Goal: Information Seeking & Learning: Learn about a topic

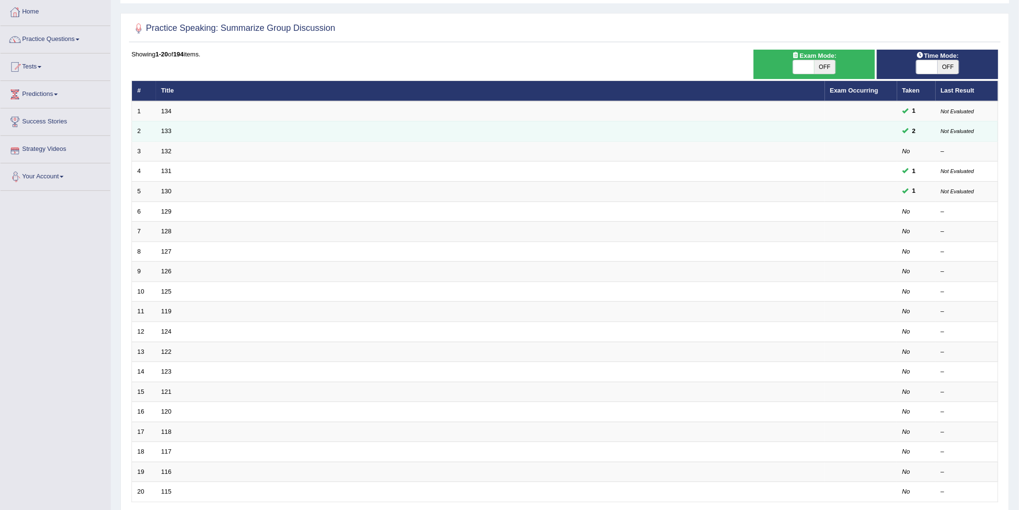
scroll to position [107, 0]
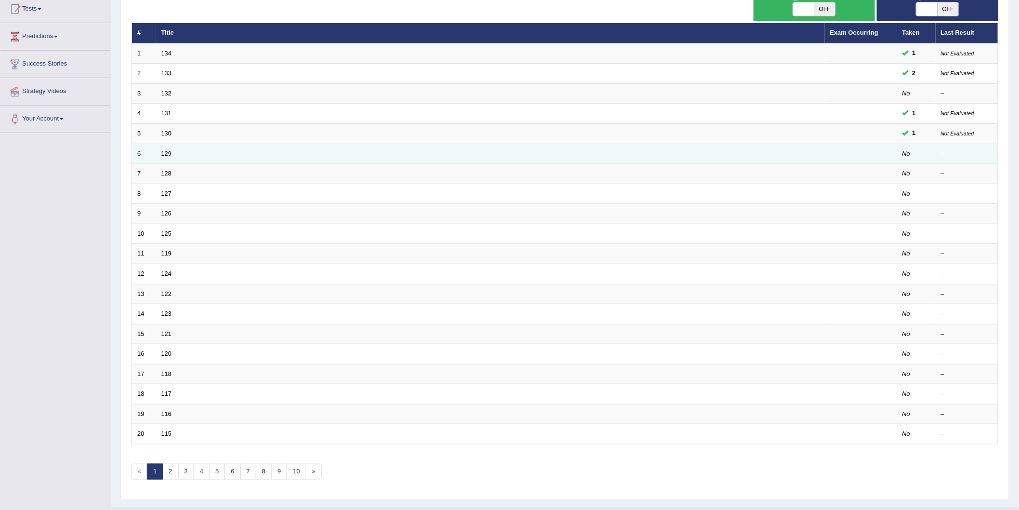
click at [170, 156] on td "129" at bounding box center [490, 154] width 669 height 20
click at [169, 153] on link "129" at bounding box center [166, 153] width 11 height 7
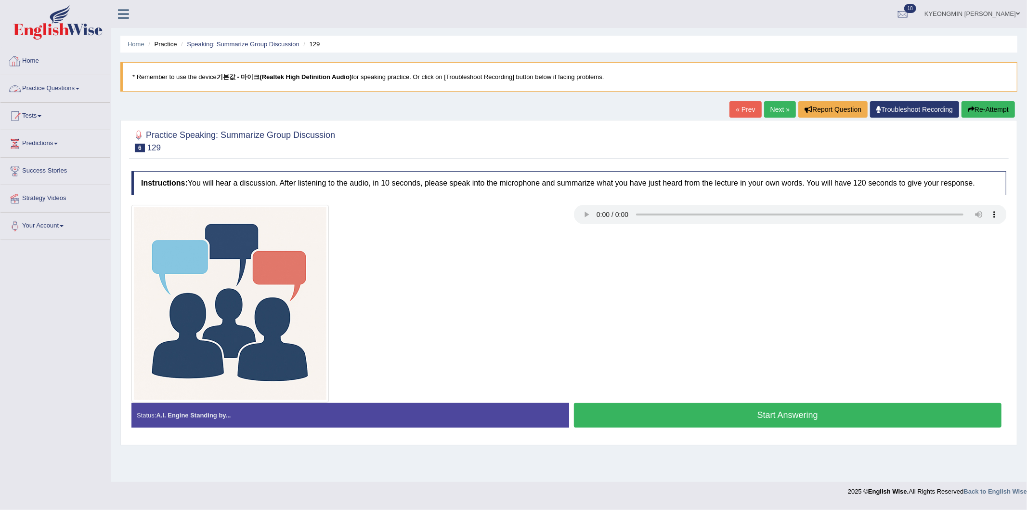
click at [34, 85] on link "Practice Questions" at bounding box center [55, 87] width 110 height 24
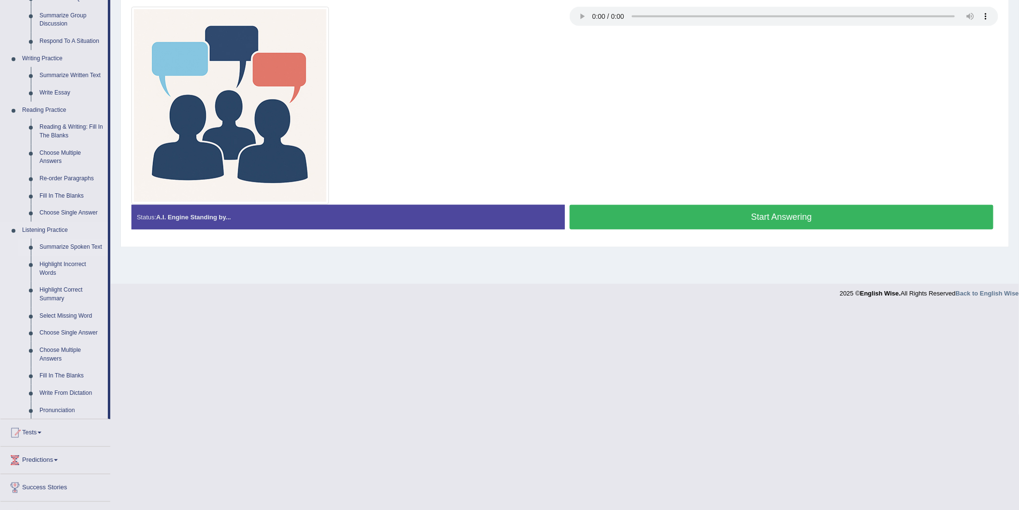
scroll to position [245, 0]
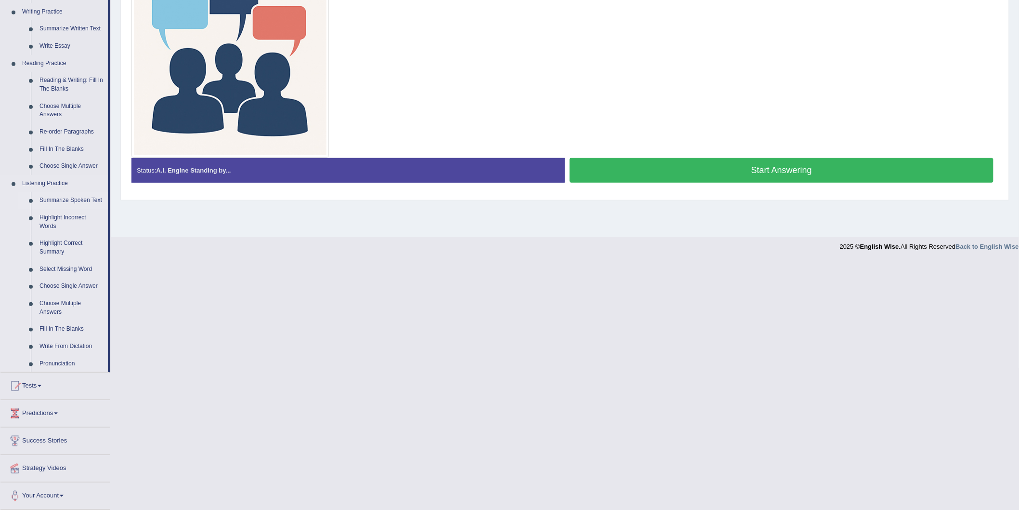
click at [56, 203] on link "Summarize Spoken Text" at bounding box center [71, 200] width 73 height 17
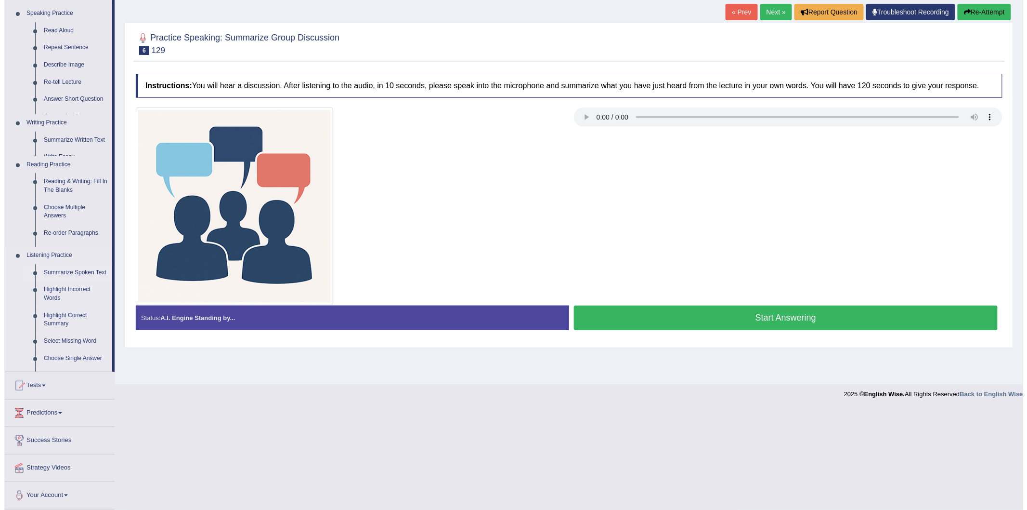
scroll to position [0, 0]
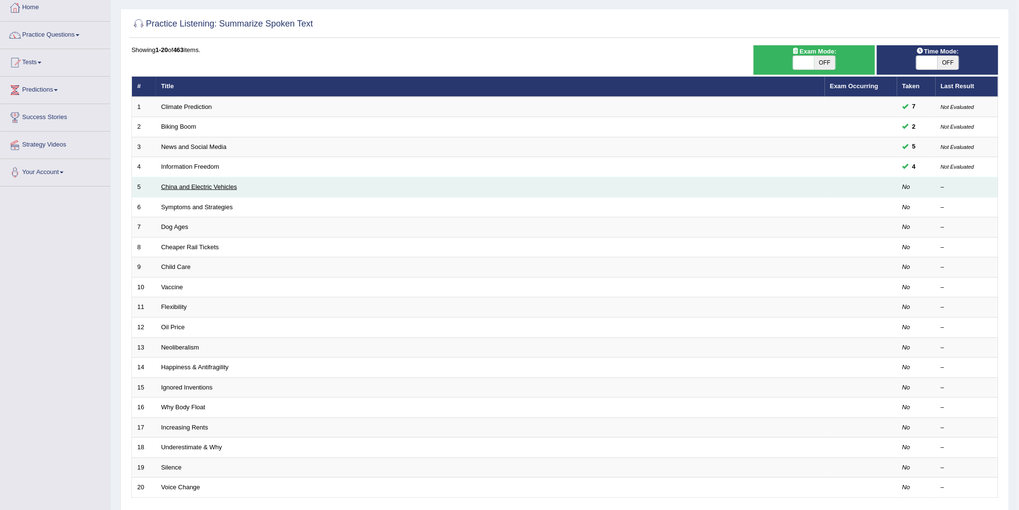
click at [191, 189] on link "China and Electric Vehicles" at bounding box center [199, 186] width 76 height 7
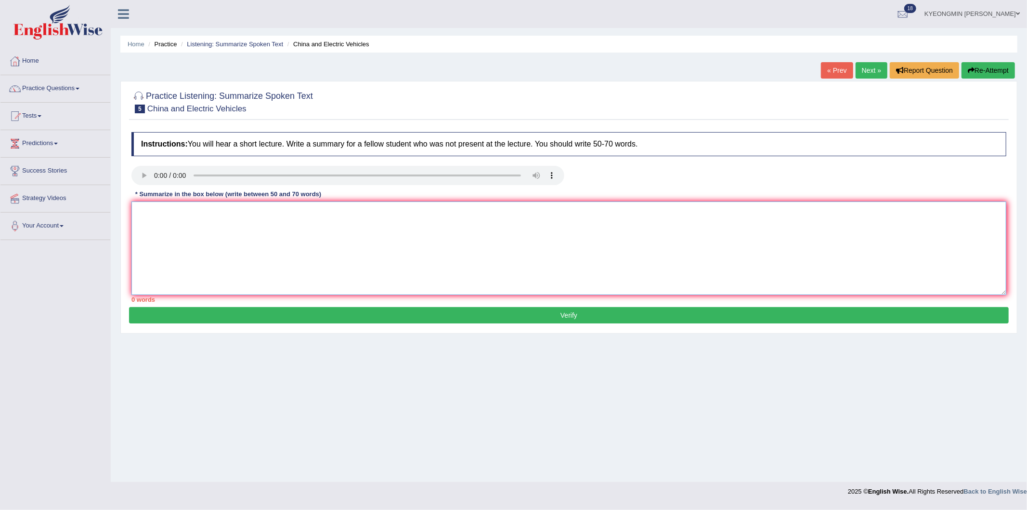
click at [152, 211] on textarea at bounding box center [568, 247] width 875 height 93
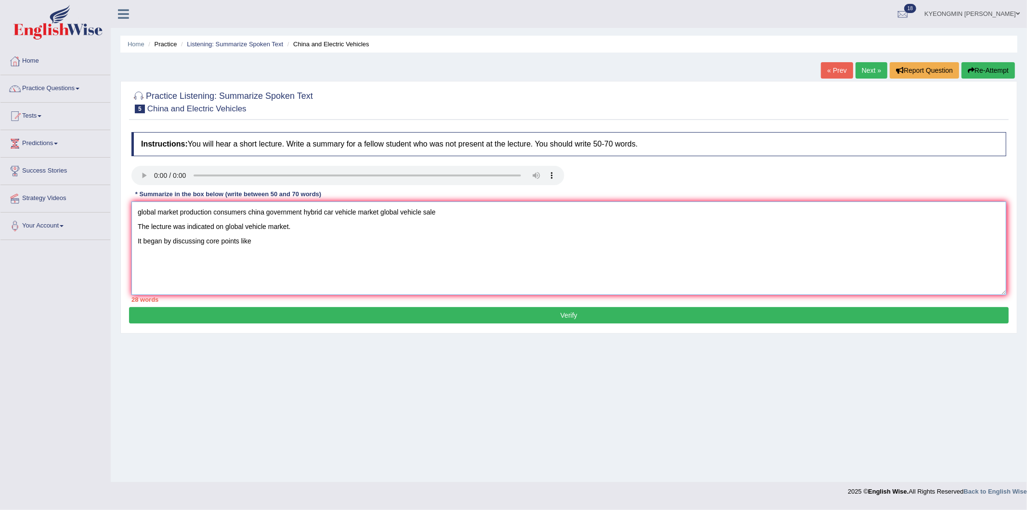
click at [182, 220] on textarea "global market production consumers china government hybrid car vehicle market g…" at bounding box center [568, 247] width 875 height 93
click at [282, 239] on textarea "global market production consumers china government hybrid car vehicle market g…" at bounding box center [568, 247] width 875 height 93
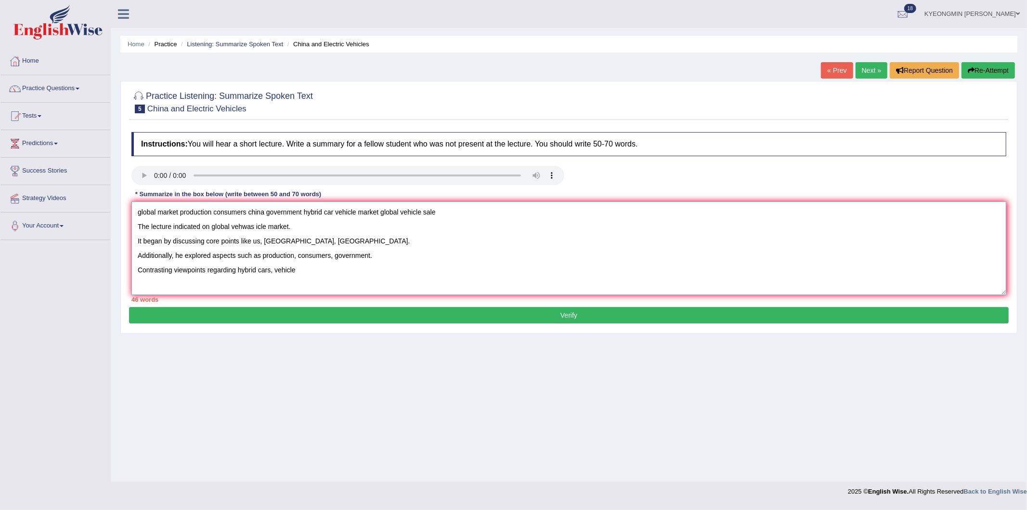
click at [321, 275] on textarea "global market production consumers china government hybrid car vehicle market g…" at bounding box center [568, 247] width 875 height 93
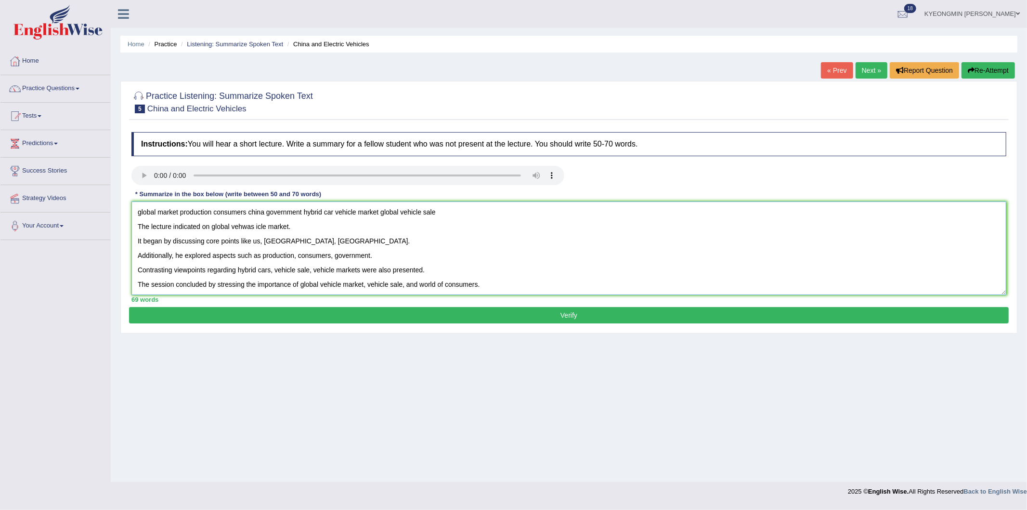
click at [455, 212] on textarea "global market production consumers china government hybrid car vehicle market g…" at bounding box center [568, 247] width 875 height 93
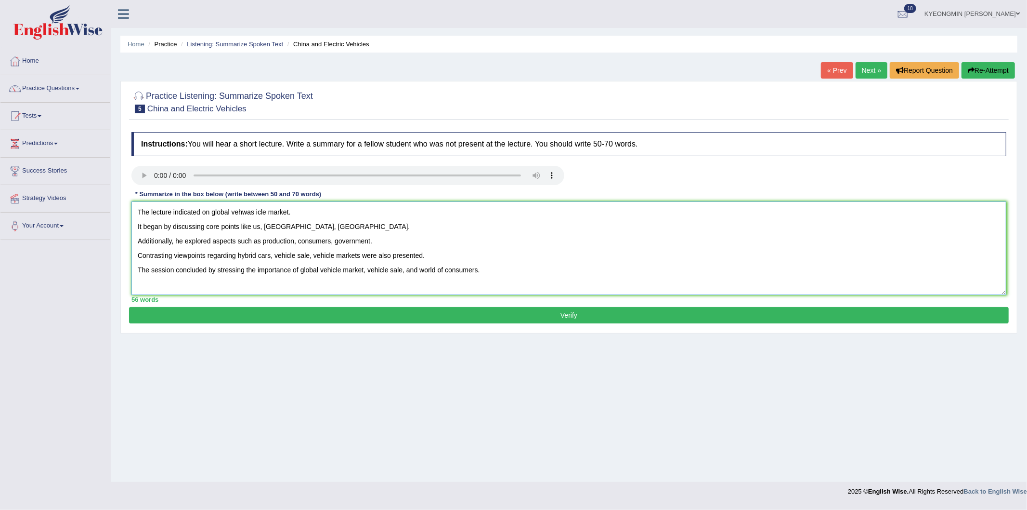
click at [264, 232] on textarea "The lecture indicated on global vehwas icle market. It began by discussing core…" at bounding box center [568, 247] width 875 height 93
click at [273, 211] on textarea "The lecture indicated on global vehicle market. It began by discussing core poi…" at bounding box center [568, 247] width 875 height 93
click at [138, 228] on textarea "The lecture indicated on global vehicle market. It began by discussing core poi…" at bounding box center [568, 247] width 875 height 93
type textarea "The lecture indicated on global vehicle market. It began by discussing core poi…"
click at [465, 310] on button "Verify" at bounding box center [569, 315] width 880 height 16
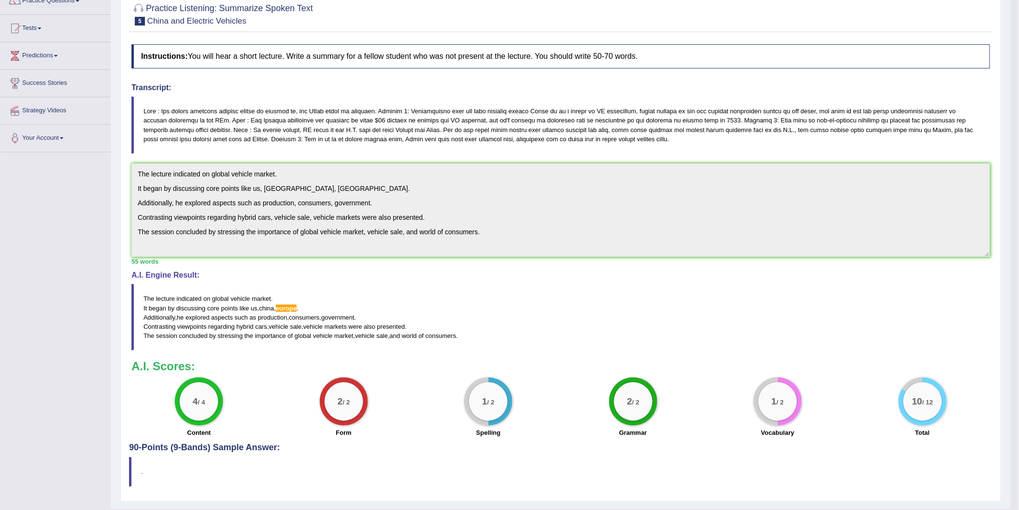
scroll to position [107, 0]
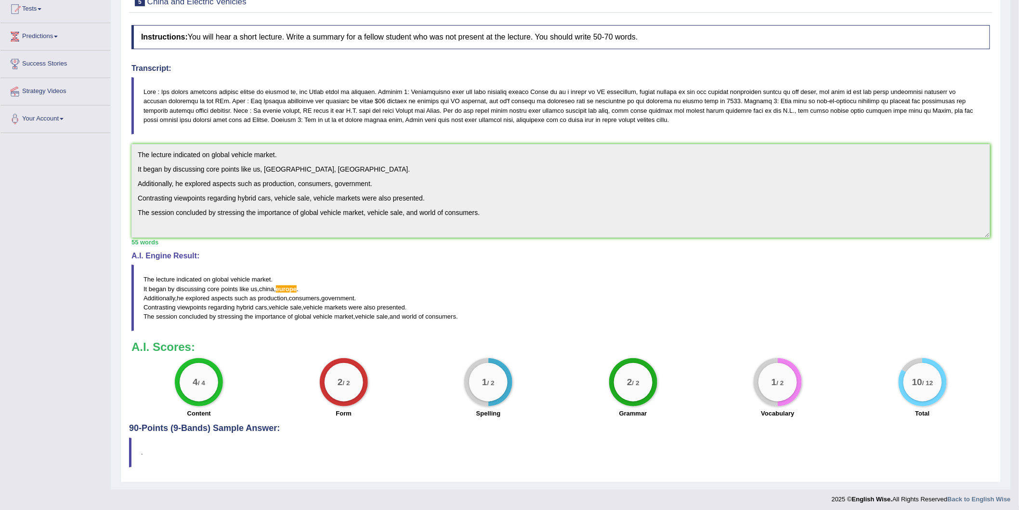
click at [380, 142] on div "Instructions: You will hear a short lecture. Write a summary for a fellow stude…" at bounding box center [561, 221] width 864 height 403
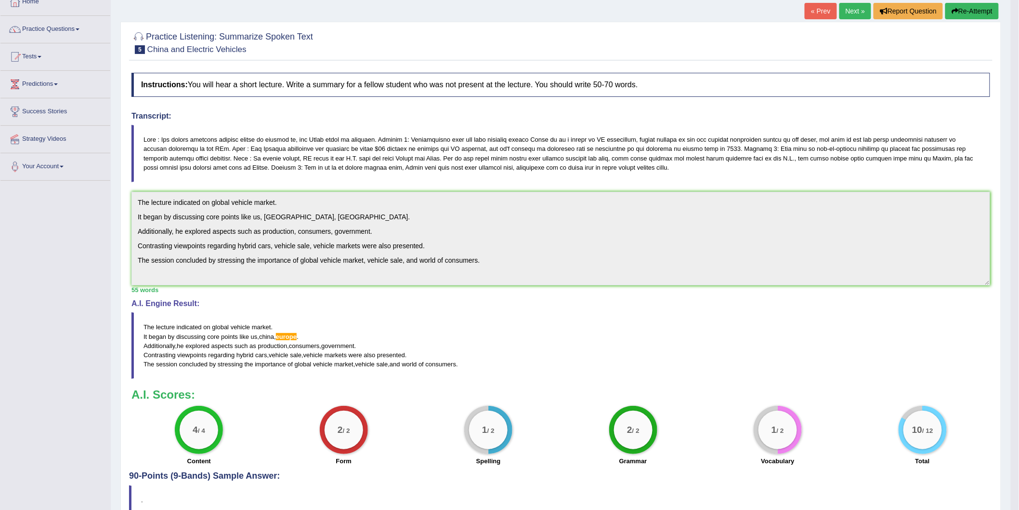
scroll to position [0, 0]
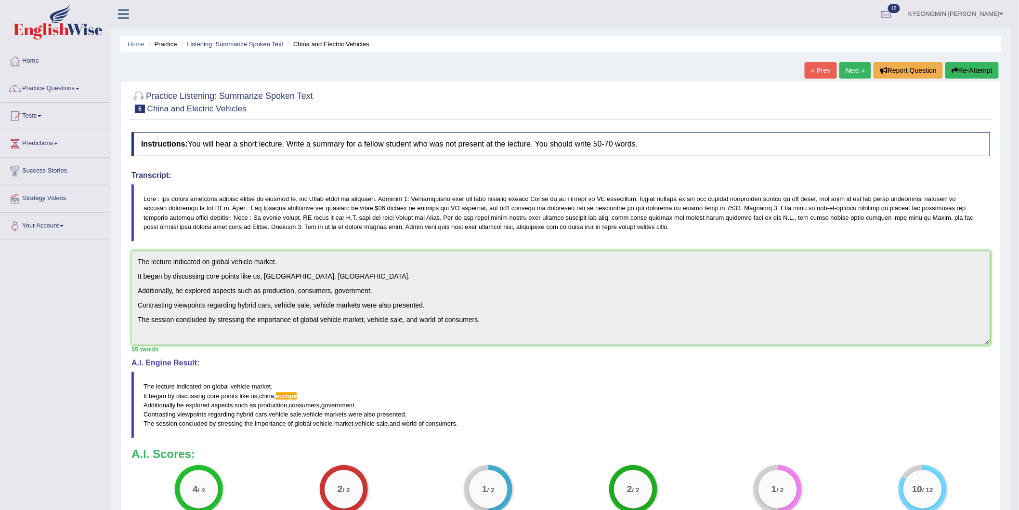
click at [978, 66] on button "Re-Attempt" at bounding box center [971, 70] width 53 height 16
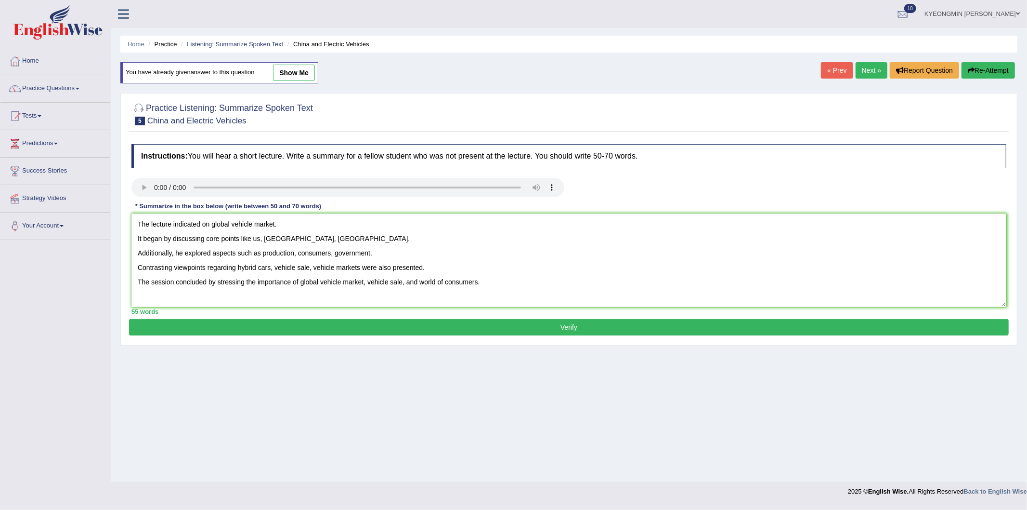
click at [285, 235] on textarea "The lecture indicated on global vehicle market. It began by discussing core poi…" at bounding box center [568, 259] width 875 height 93
click at [287, 235] on textarea "The lecture indicated on global vehicle market. It began by discussing core poi…" at bounding box center [568, 259] width 875 height 93
type textarea "The lecture indicated on global vehicle market. It began by discussing core poi…"
click at [311, 326] on button "Verify" at bounding box center [569, 327] width 880 height 16
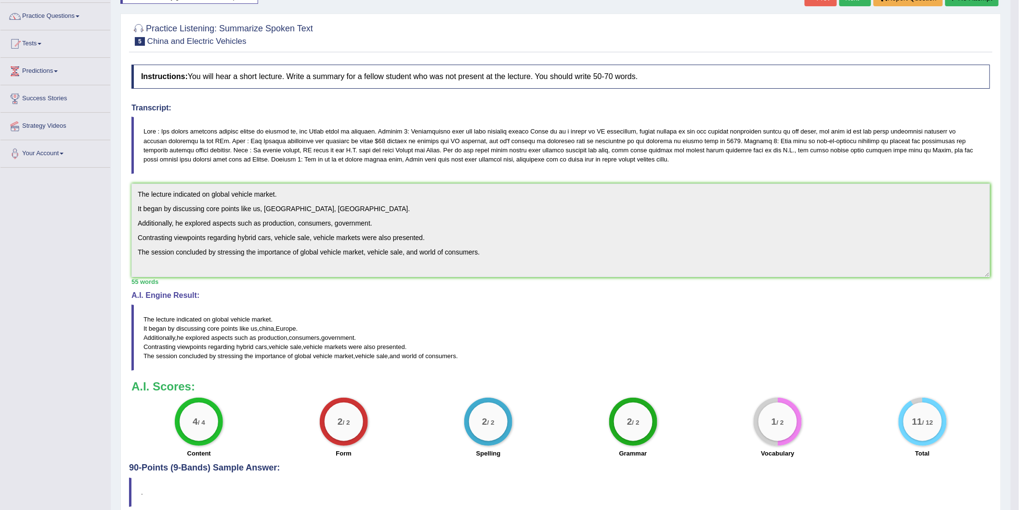
scroll to position [53, 0]
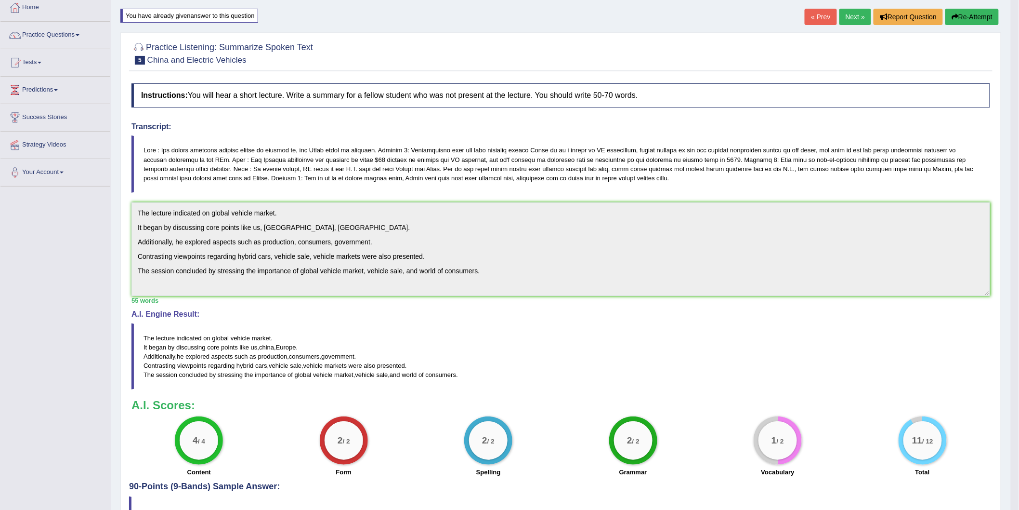
click at [483, 327] on blockquote "The lecture indicated on global vehicle market . It began by discussing core po…" at bounding box center [560, 356] width 859 height 66
click at [545, 321] on div "Instructions: You will hear a short lecture. Write a summary for a fellow stude…" at bounding box center [561, 280] width 864 height 403
click at [962, 22] on button "Re-Attempt" at bounding box center [971, 17] width 53 height 16
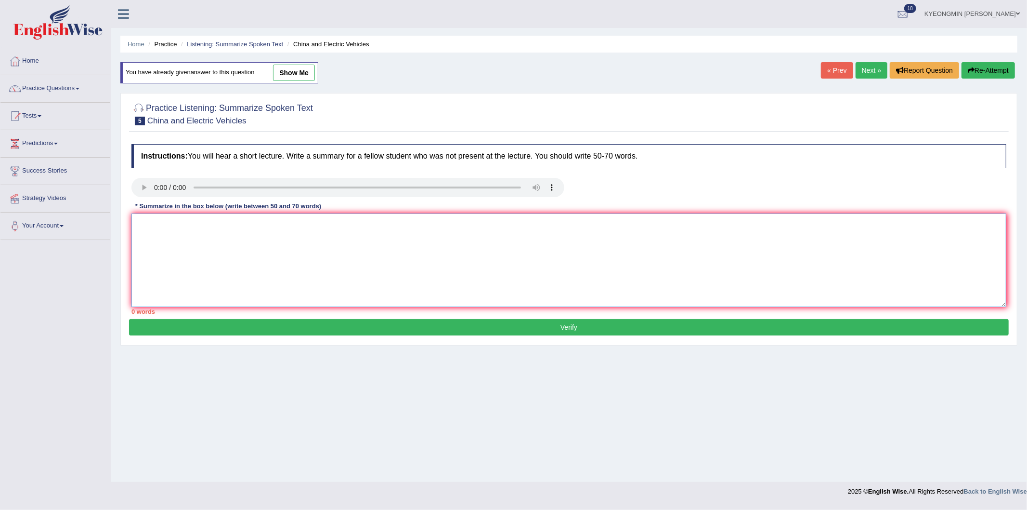
click at [317, 225] on textarea at bounding box center [568, 259] width 875 height 93
paste textarea "The lecture indicated on global vehicle market. It began by discussing core poi…"
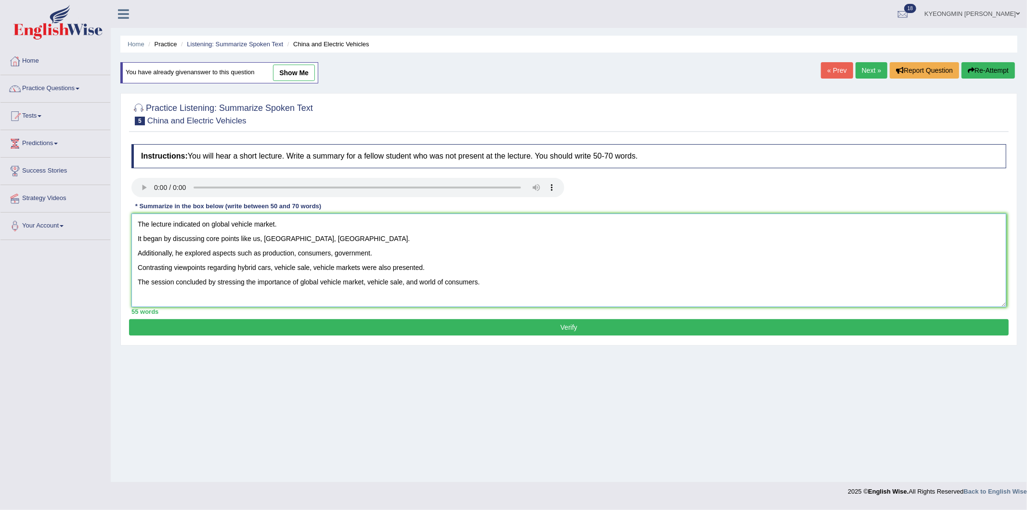
click at [171, 221] on textarea "The lecture indicated on global vehicle market. It began by discussing core poi…" at bounding box center [568, 259] width 875 height 93
type textarea "The lecture was indicated on global vehicle market. It began by discussing core…"
click at [339, 323] on button "Verify" at bounding box center [569, 327] width 880 height 16
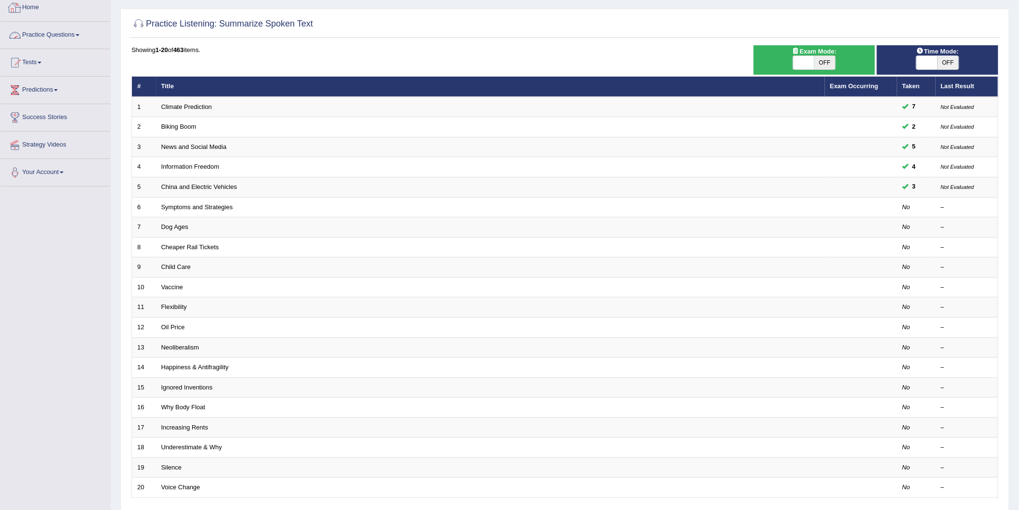
click at [41, 40] on link "Practice Questions" at bounding box center [55, 34] width 110 height 24
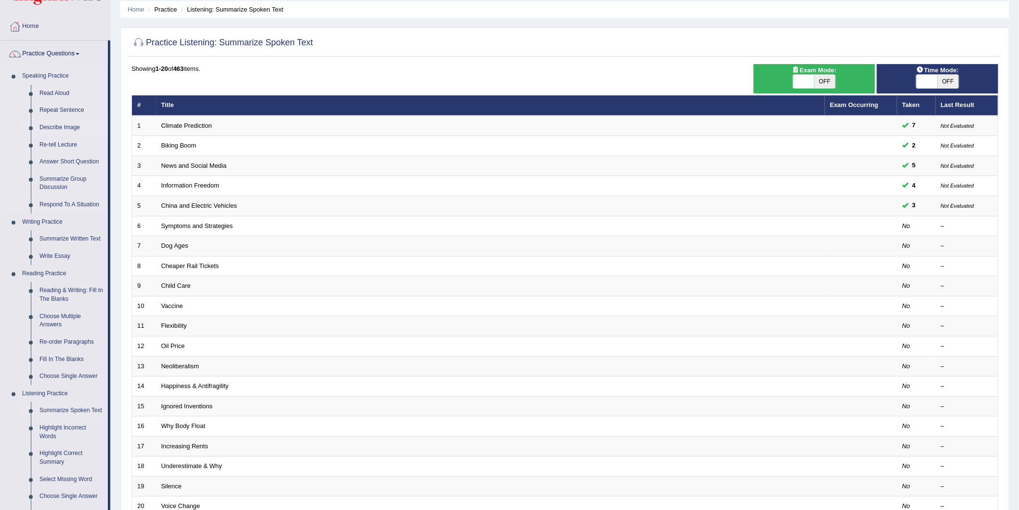
scroll to position [53, 0]
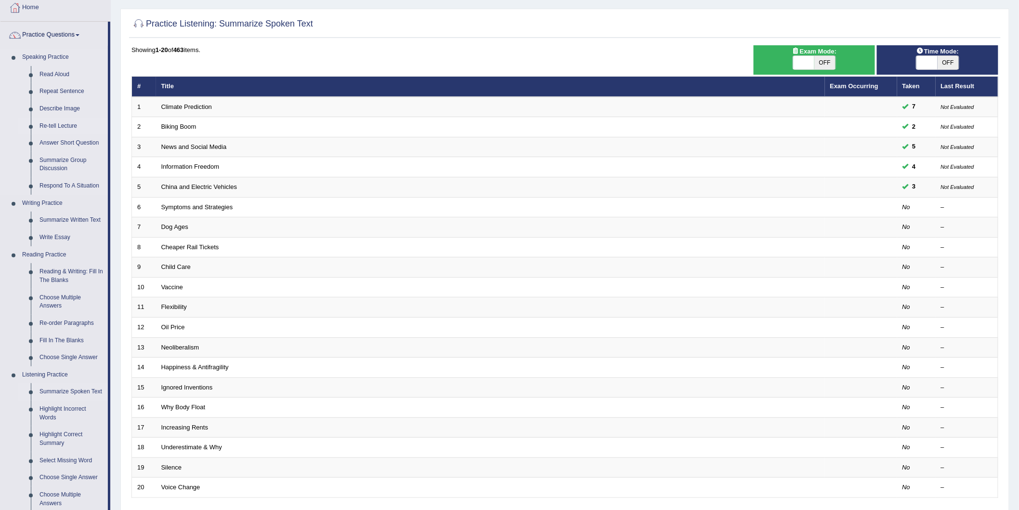
click at [53, 126] on link "Re-tell Lecture" at bounding box center [71, 126] width 73 height 17
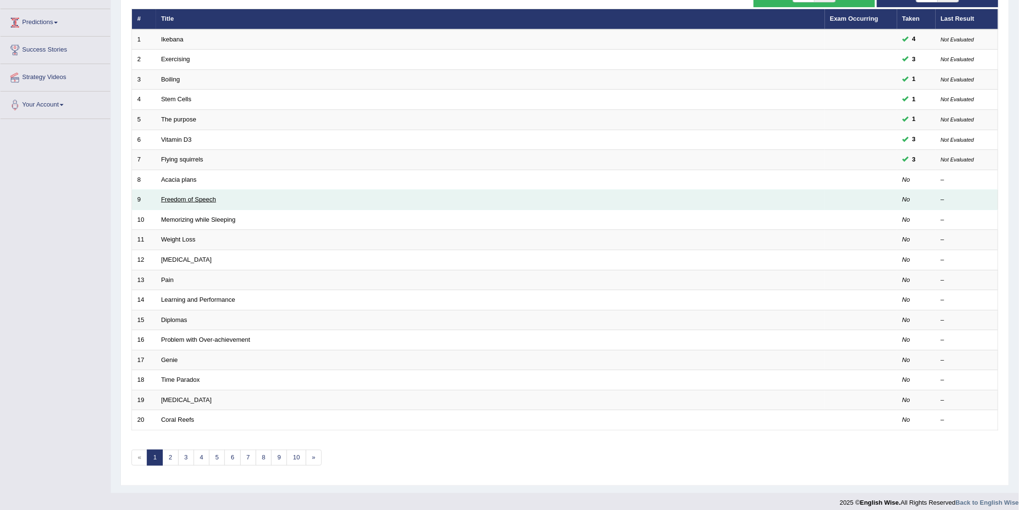
scroll to position [128, 0]
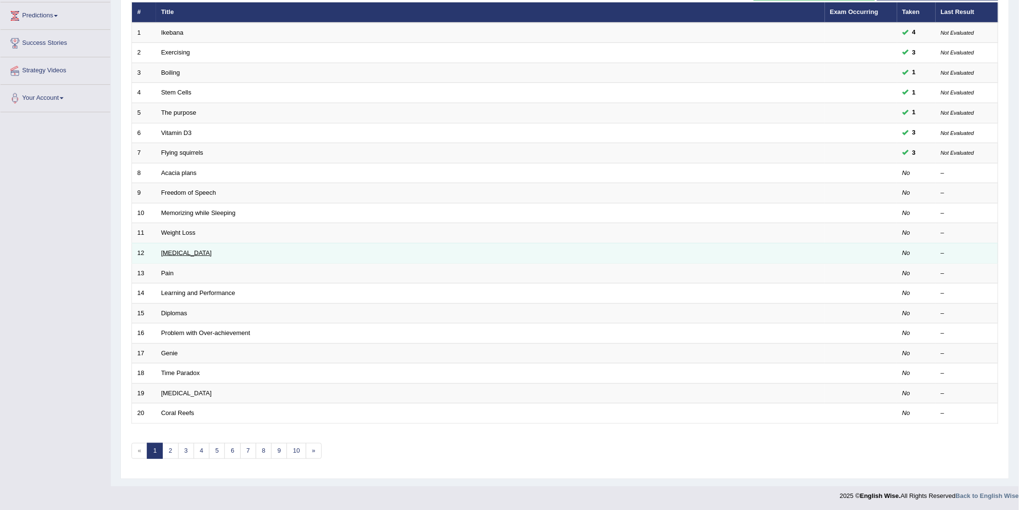
click at [181, 252] on link "[MEDICAL_DATA]" at bounding box center [186, 252] width 51 height 7
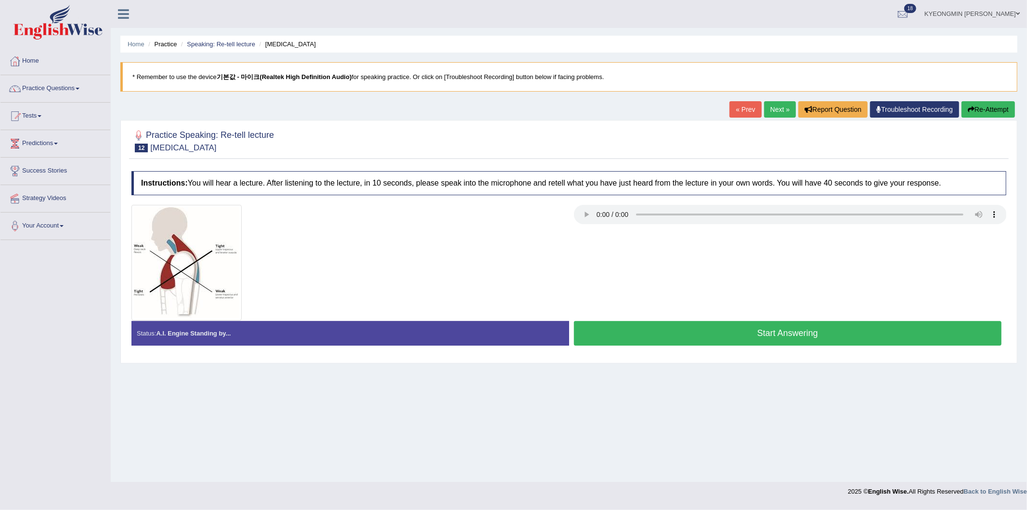
click at [782, 330] on button "Start Answering" at bounding box center [788, 333] width 428 height 25
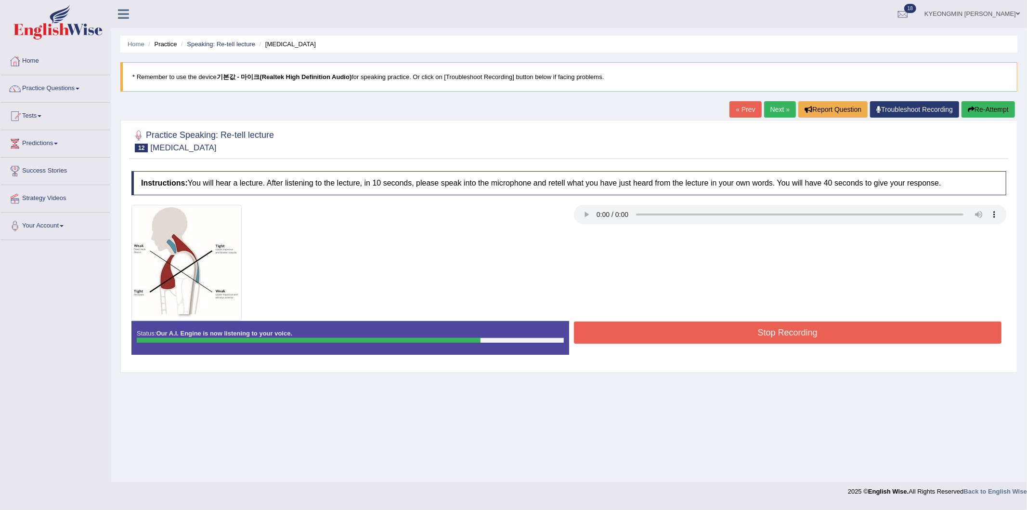
click at [807, 328] on button "Stop Recording" at bounding box center [788, 332] width 428 height 22
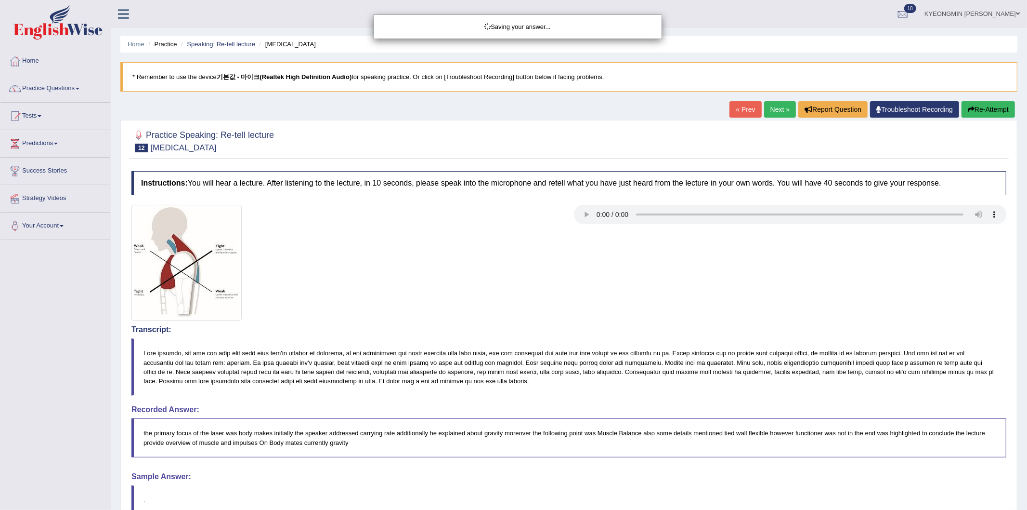
click at [743, 260] on div "Saving your answer..." at bounding box center [513, 255] width 1027 height 510
click at [737, 261] on div "Saving your answer..." at bounding box center [513, 255] width 1027 height 510
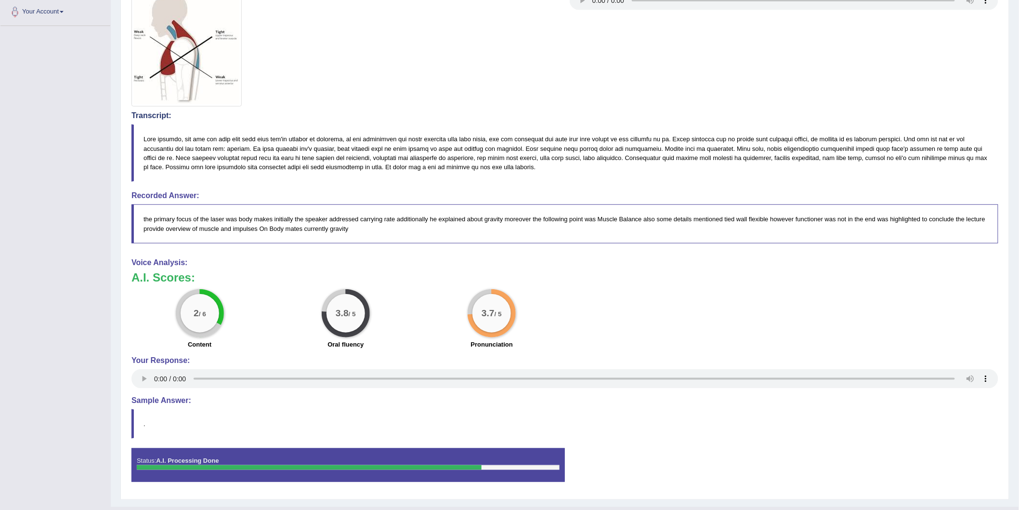
scroll to position [235, 0]
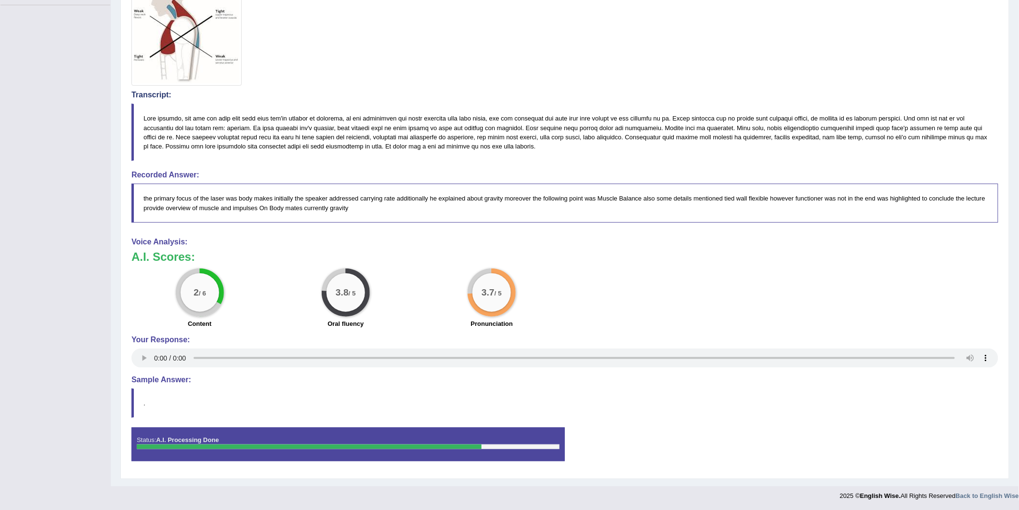
click at [492, 91] on h4 "Transcript:" at bounding box center [564, 95] width 867 height 9
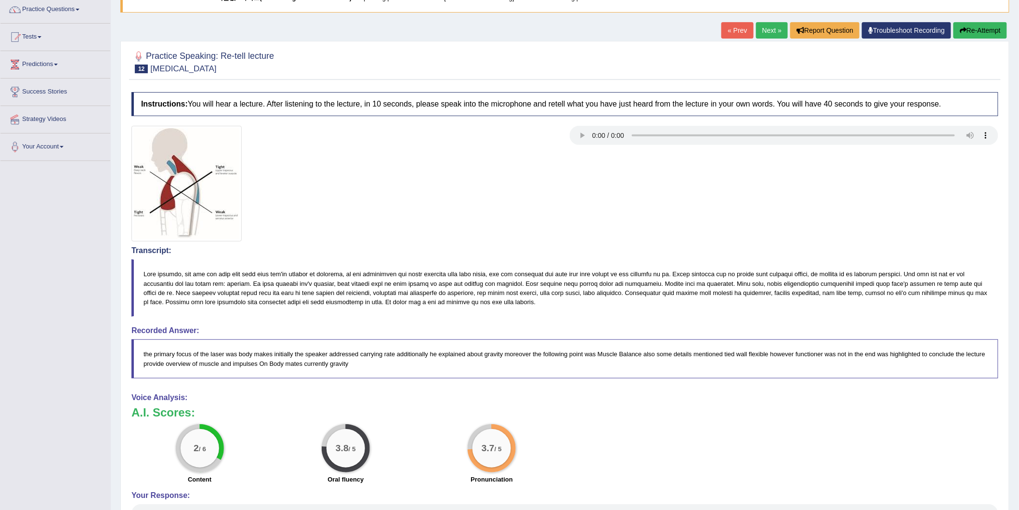
scroll to position [74, 0]
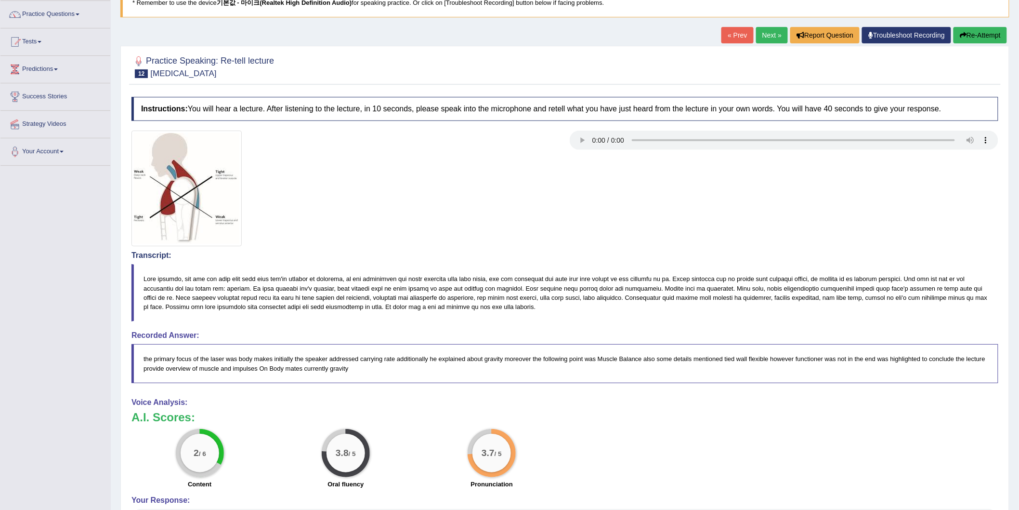
click at [981, 35] on button "Re-Attempt" at bounding box center [980, 35] width 53 height 16
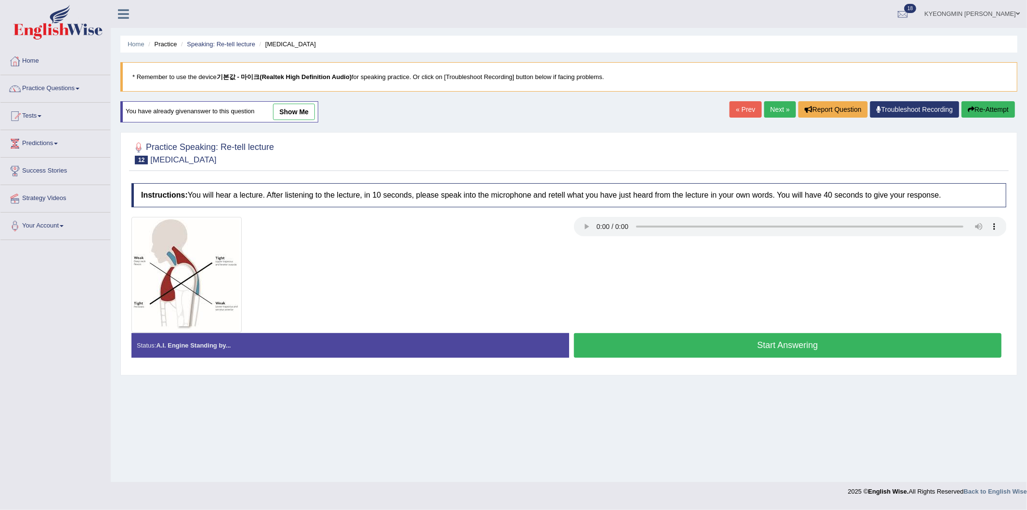
click at [675, 349] on button "Start Answering" at bounding box center [788, 345] width 428 height 25
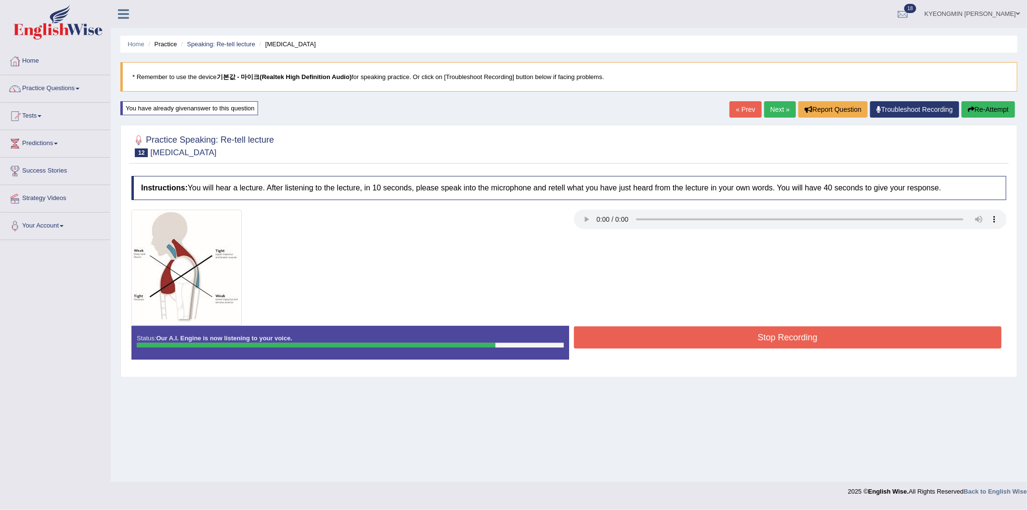
click at [733, 343] on button "Stop Recording" at bounding box center [788, 337] width 428 height 22
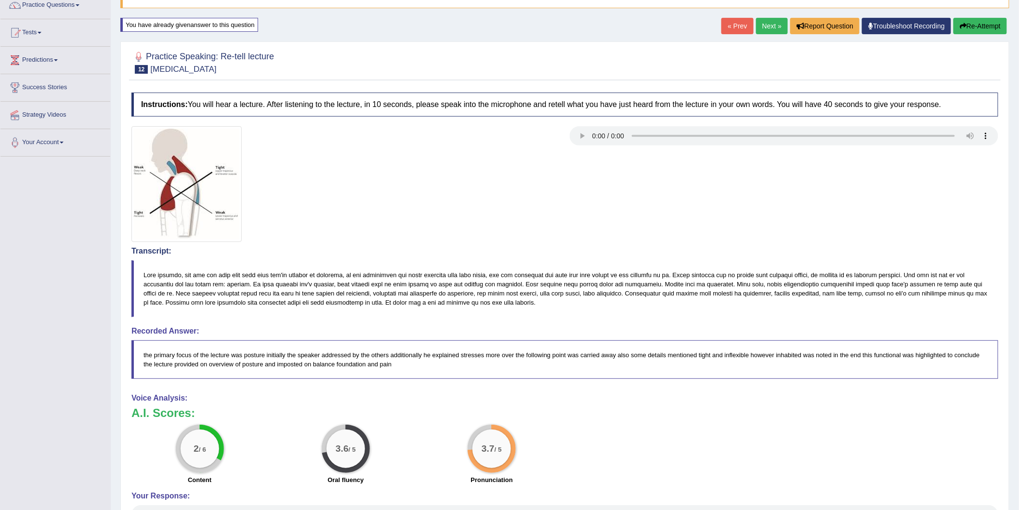
scroll to position [79, 0]
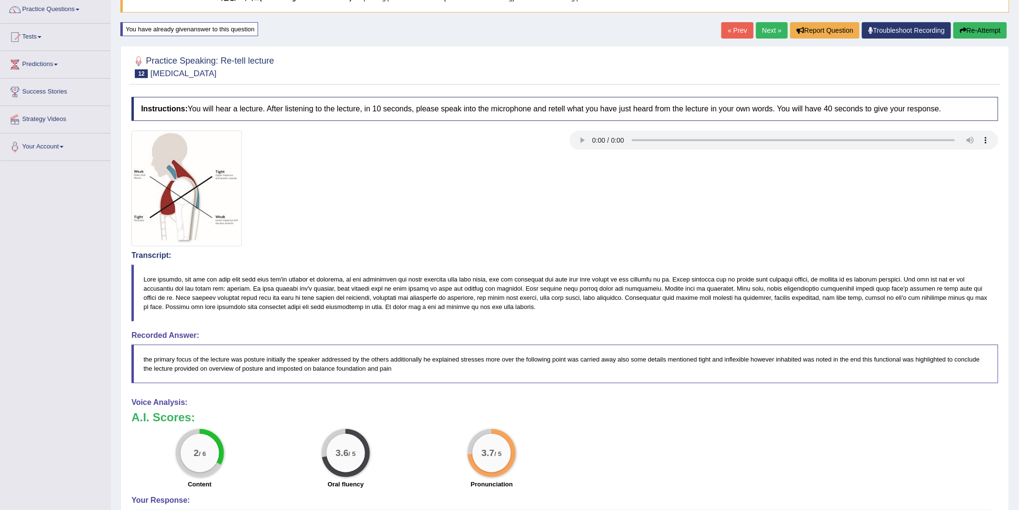
click at [971, 26] on button "Re-Attempt" at bounding box center [980, 30] width 53 height 16
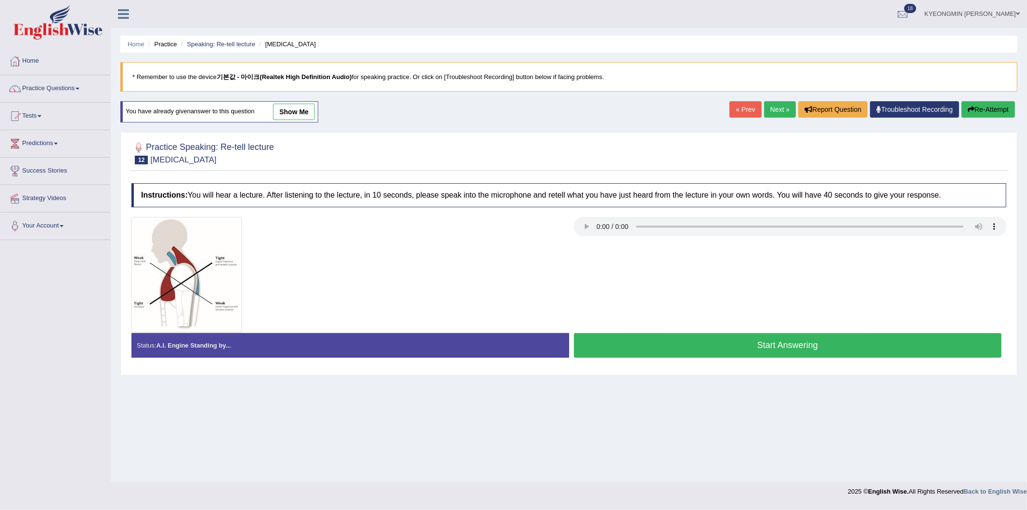
click at [689, 341] on button "Start Answering" at bounding box center [788, 345] width 428 height 25
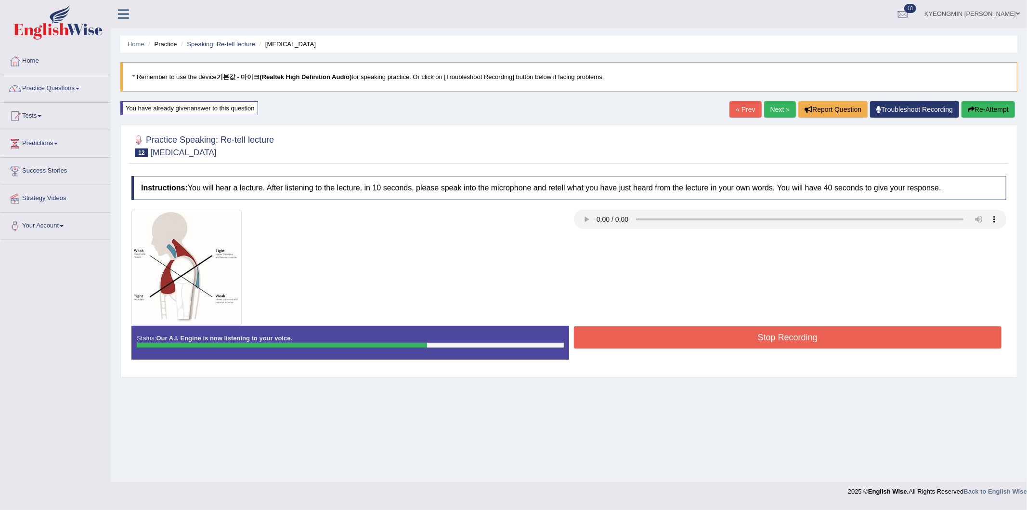
click at [687, 331] on button "Stop Recording" at bounding box center [788, 337] width 428 height 22
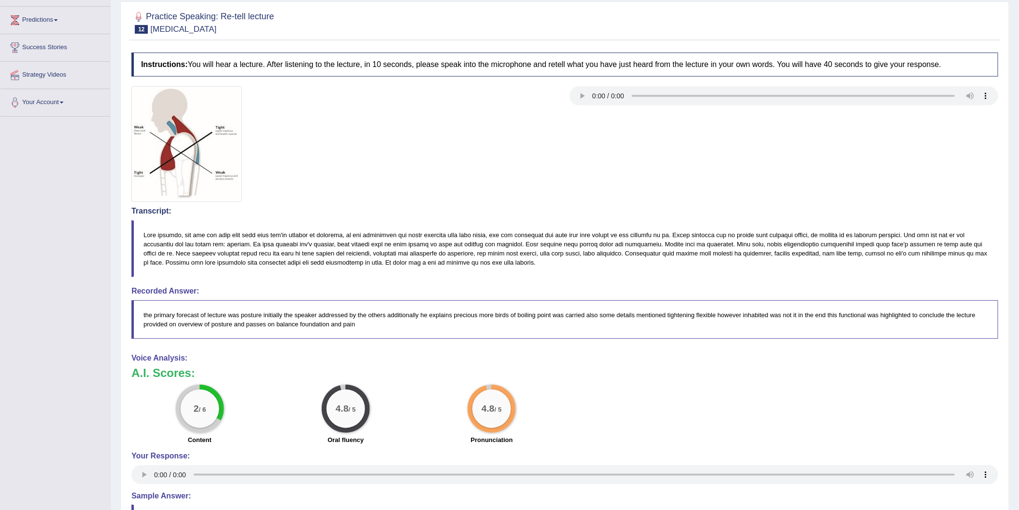
scroll to position [156, 0]
